Goal: Browse casually

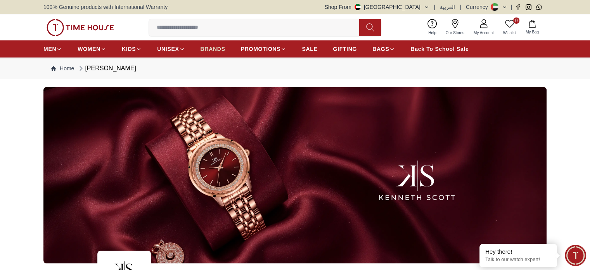
click at [219, 49] on span "BRANDS" at bounding box center [213, 49] width 25 height 8
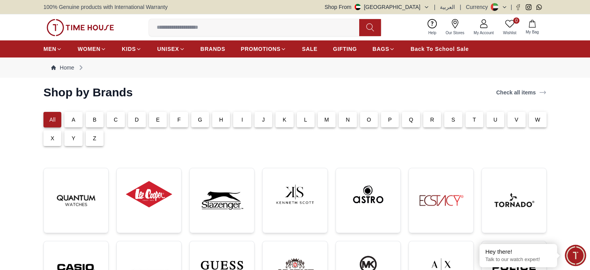
click at [281, 119] on div "K" at bounding box center [285, 120] width 18 height 16
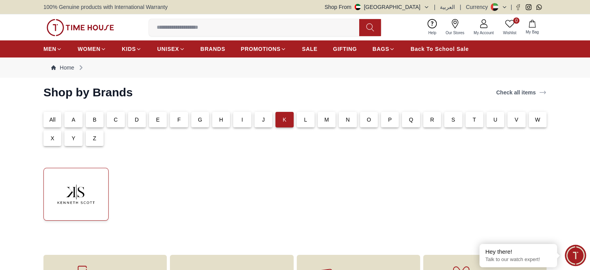
click at [69, 192] on img at bounding box center [76, 194] width 52 height 40
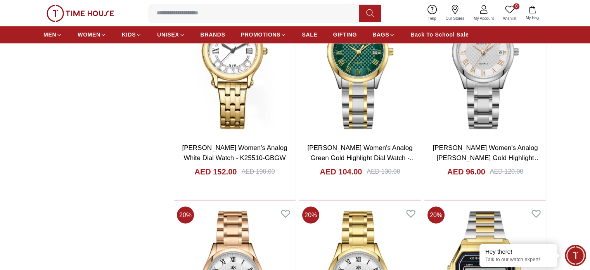
scroll to position [1217, 0]
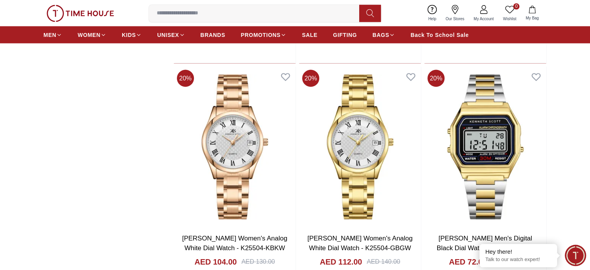
scroll to position [1504, 0]
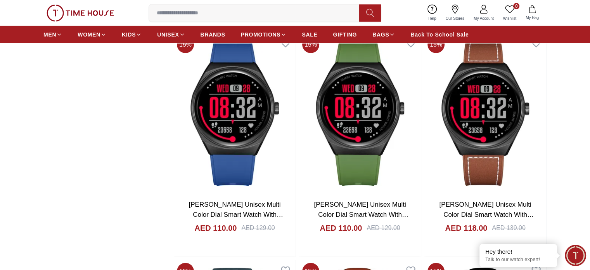
scroll to position [4666, 0]
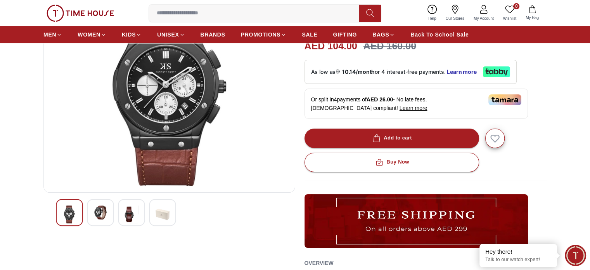
scroll to position [116, 0]
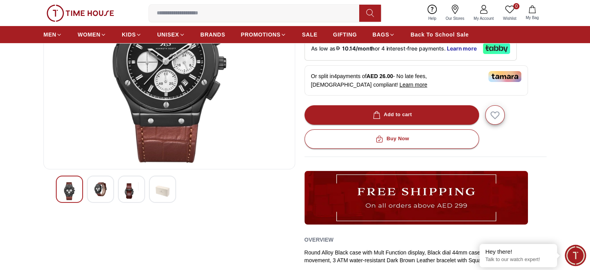
click at [98, 189] on img at bounding box center [101, 189] width 14 height 14
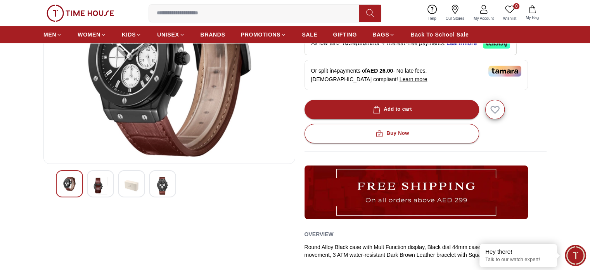
scroll to position [122, 0]
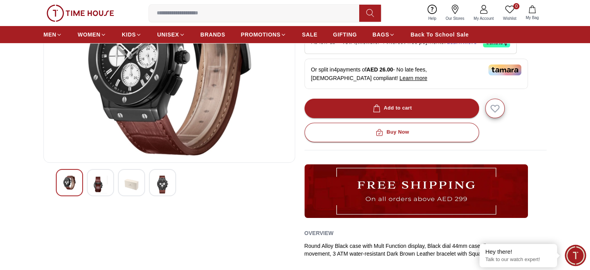
click at [162, 187] on img at bounding box center [163, 184] width 14 height 18
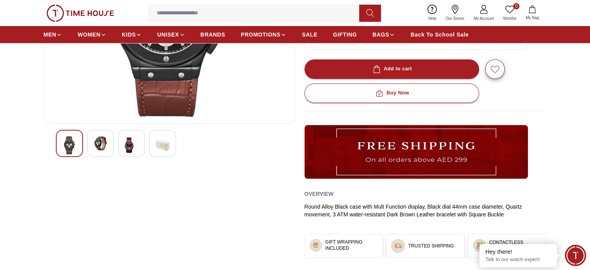
scroll to position [0, 0]
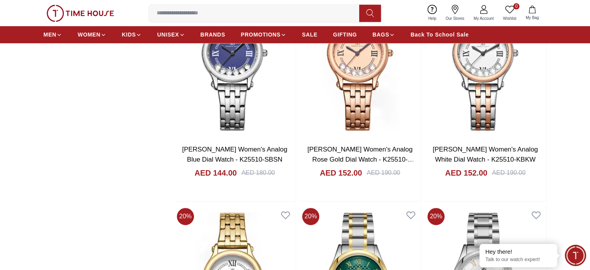
scroll to position [5352, 0]
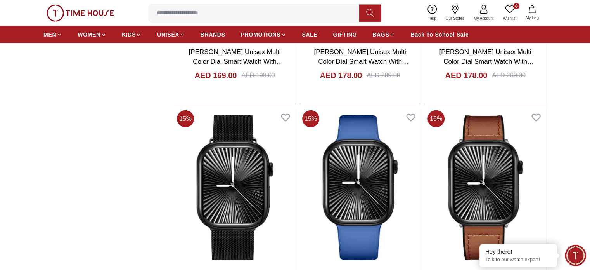
scroll to position [5057, 0]
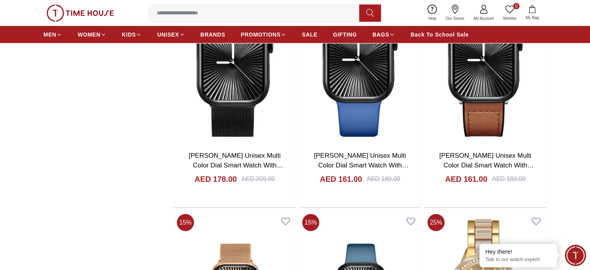
scroll to position [5170, 0]
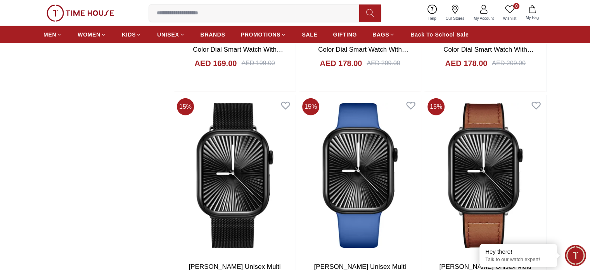
scroll to position [5058, 0]
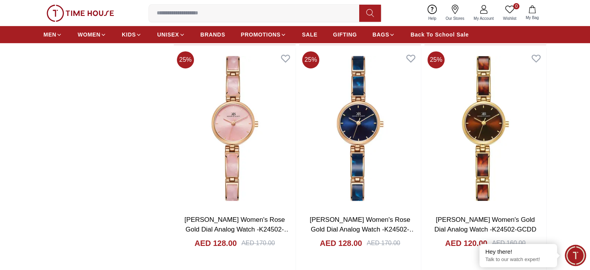
scroll to position [6247, 0]
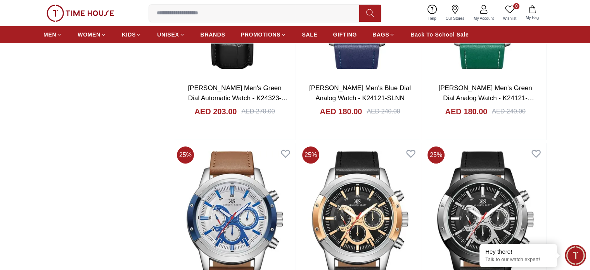
scroll to position [8873, 0]
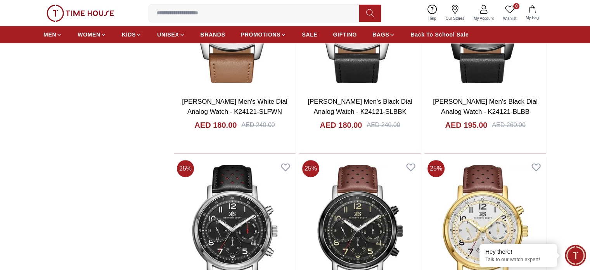
scroll to position [9085, 0]
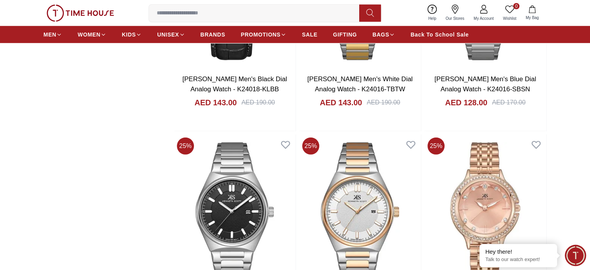
scroll to position [11149, 0]
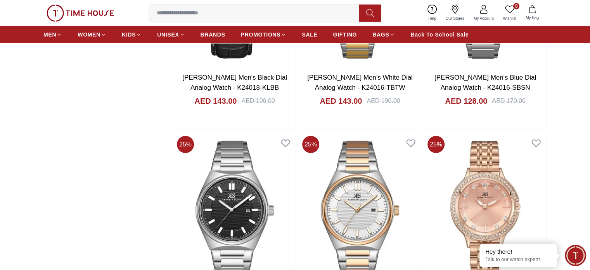
scroll to position [11108, 0]
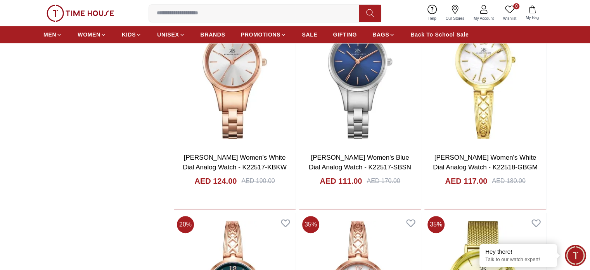
scroll to position [15177, 0]
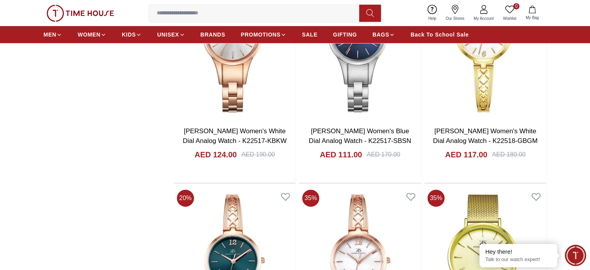
scroll to position [16159, 0]
